Goal: Find specific page/section

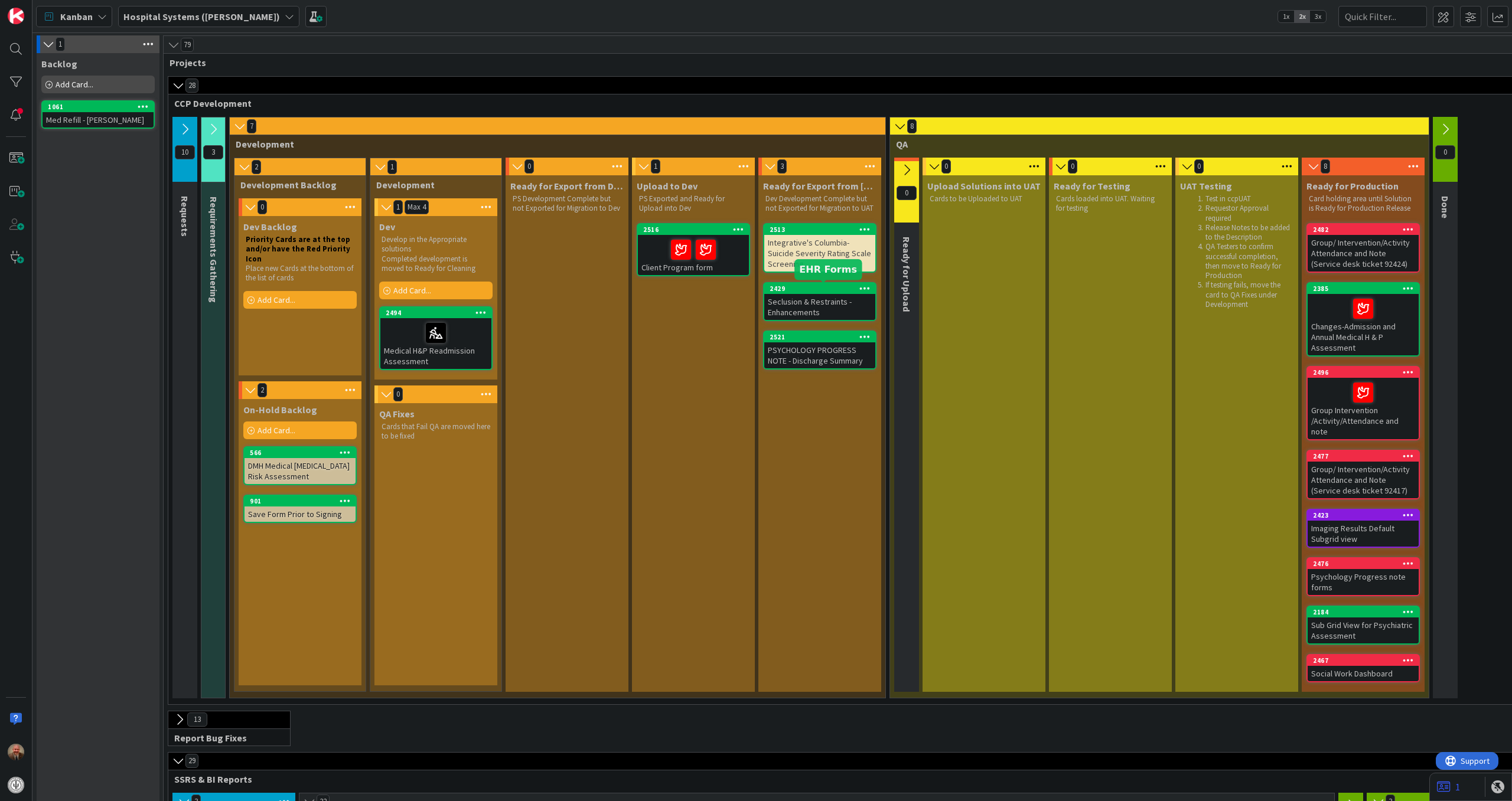
click at [802, 291] on div "2429" at bounding box center [822, 289] width 105 height 8
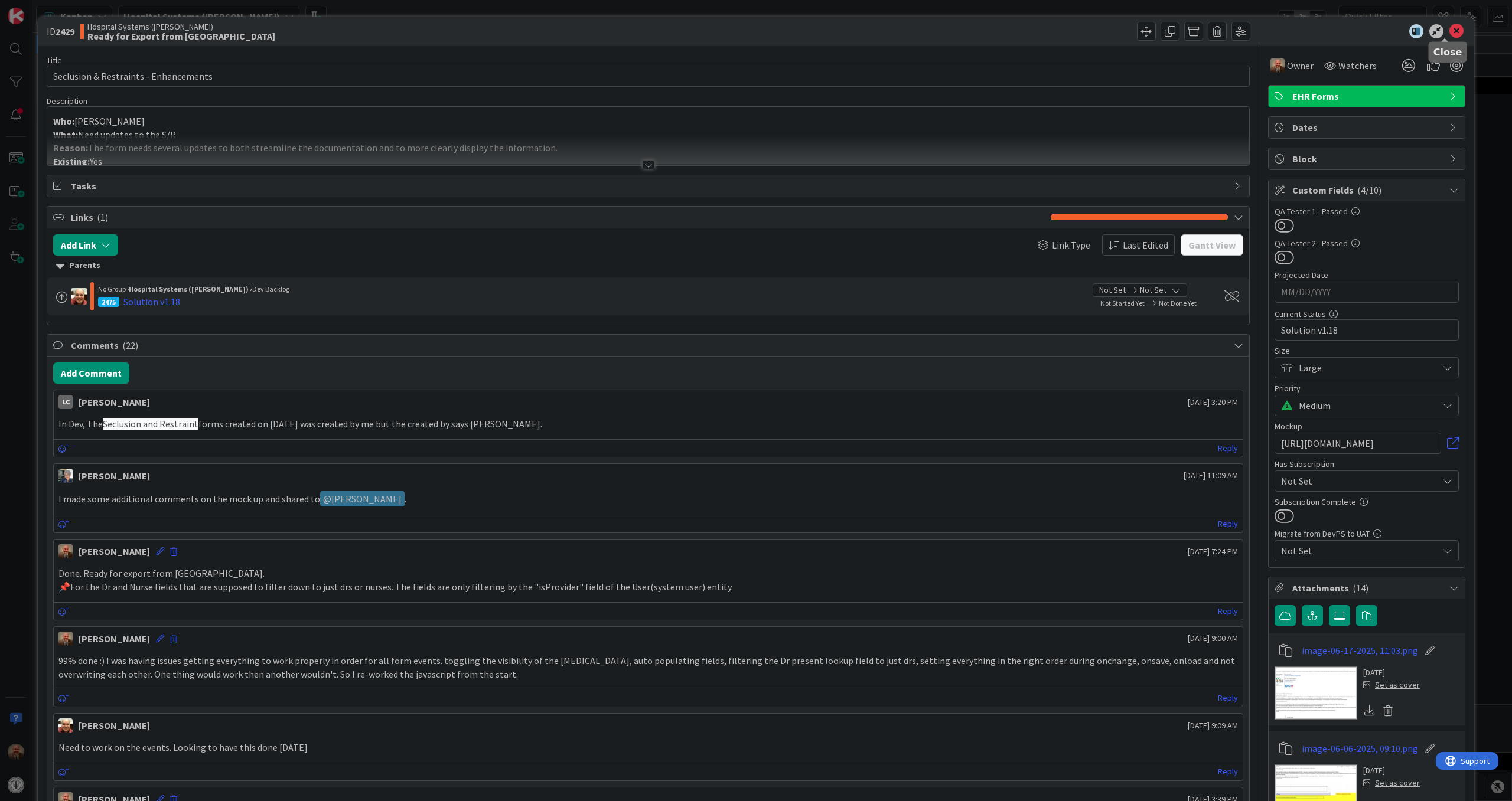
click at [1449, 31] on icon at bounding box center [1456, 31] width 14 height 14
